Goal: Information Seeking & Learning: Find specific page/section

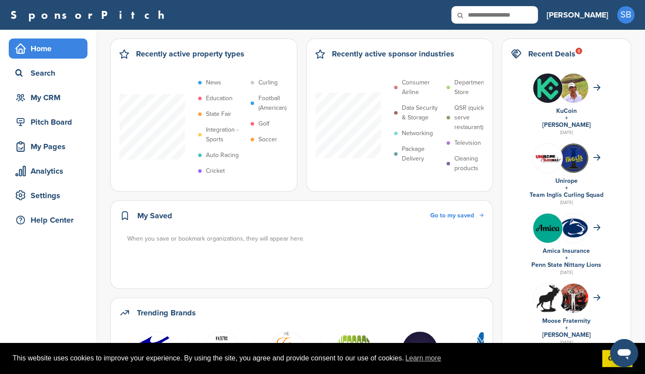
click at [62, 236] on div "Home Search My CRM Pitch Board My Pages Analytics Settings Help Center" at bounding box center [48, 137] width 96 height 214
click at [60, 224] on div "Help Center" at bounding box center [50, 220] width 74 height 16
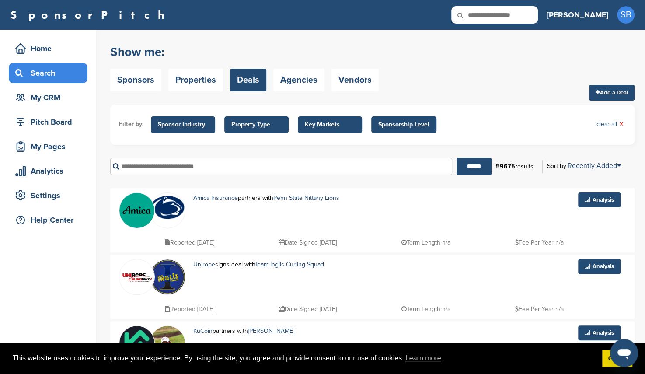
drag, startPoint x: 238, startPoint y: 53, endPoint x: 238, endPoint y: 58, distance: 4.8
click at [238, 53] on h2 "Show me:" at bounding box center [244, 52] width 269 height 16
